Goal: Book appointment/travel/reservation

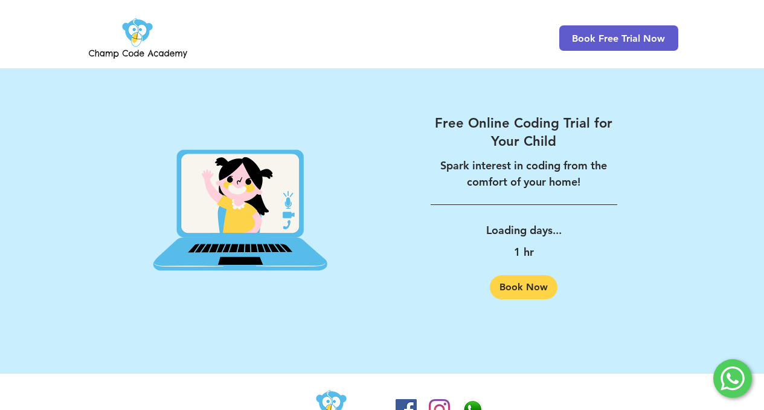
scroll to position [1971, 0]
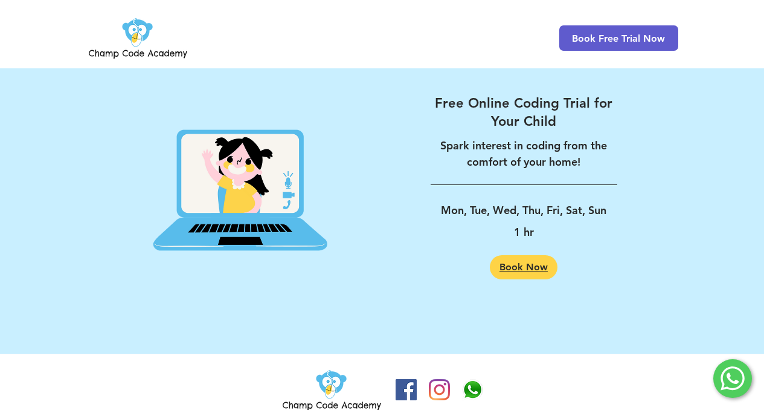
click at [533, 262] on span "Book Now" at bounding box center [524, 267] width 48 height 10
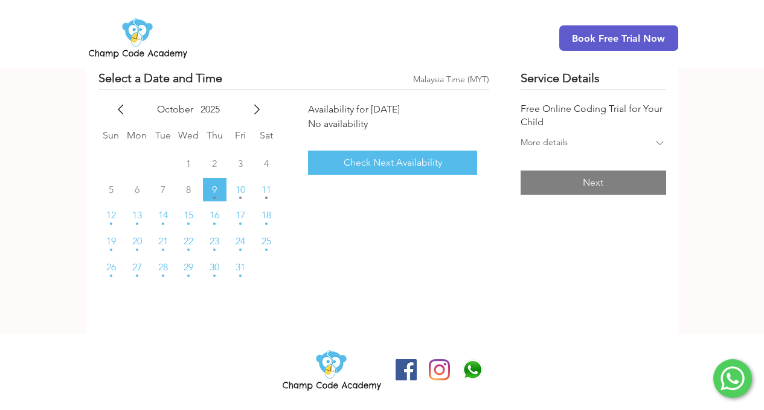
scroll to position [142, 0]
click at [655, 149] on div "main content" at bounding box center [660, 144] width 13 height 14
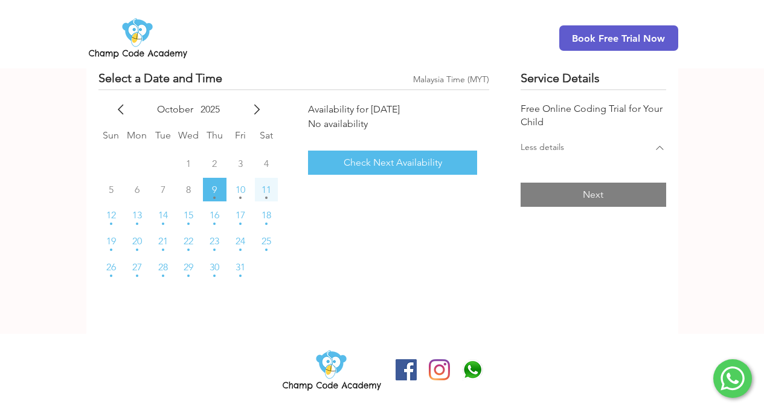
click at [268, 192] on span "11" at bounding box center [267, 190] width 10 height 10
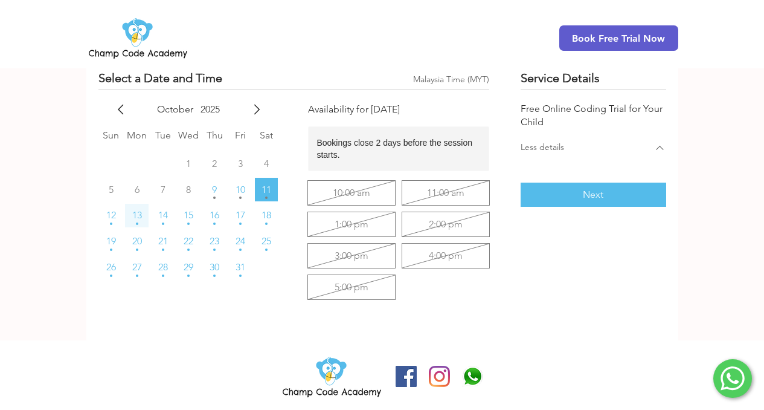
click at [132, 220] on span "13" at bounding box center [137, 215] width 10 height 10
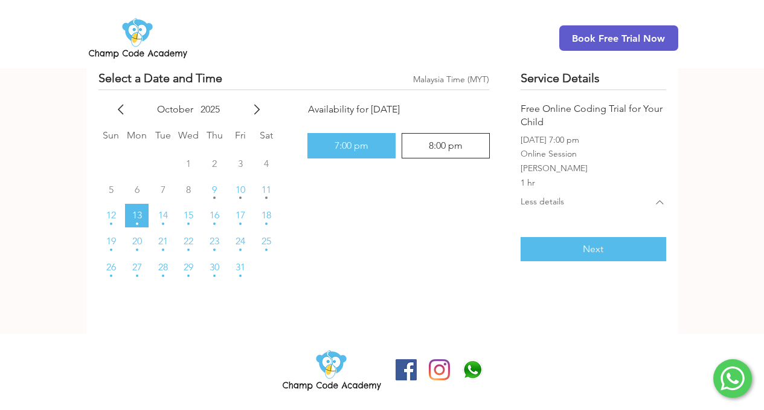
click at [435, 152] on div "8:00 pm" at bounding box center [446, 145] width 88 height 25
radio input "false"
radio input "true"
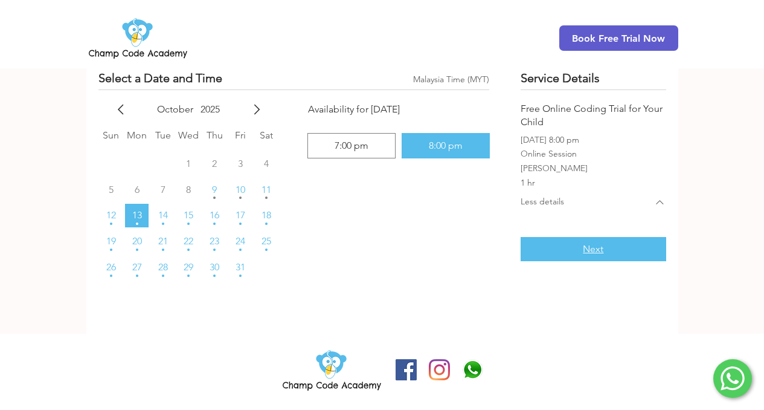
click at [577, 247] on button "Next" at bounding box center [593, 249] width 145 height 24
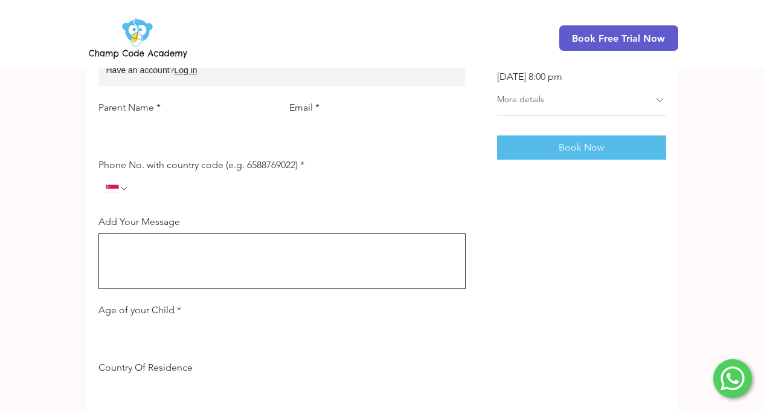
scroll to position [161, 0]
